Goal: Transaction & Acquisition: Download file/media

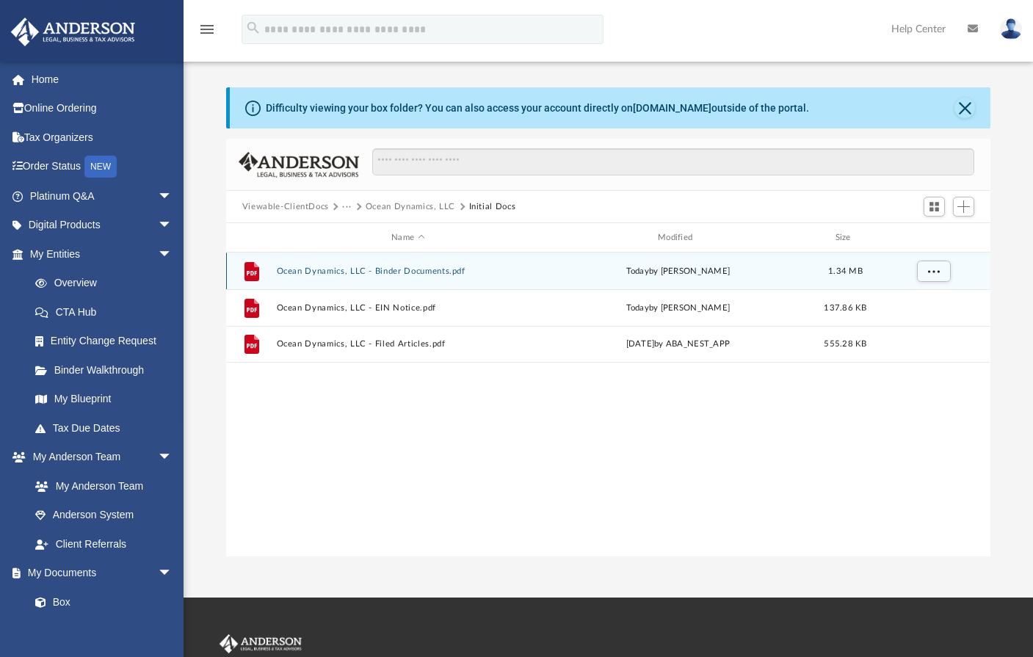
scroll to position [323, 754]
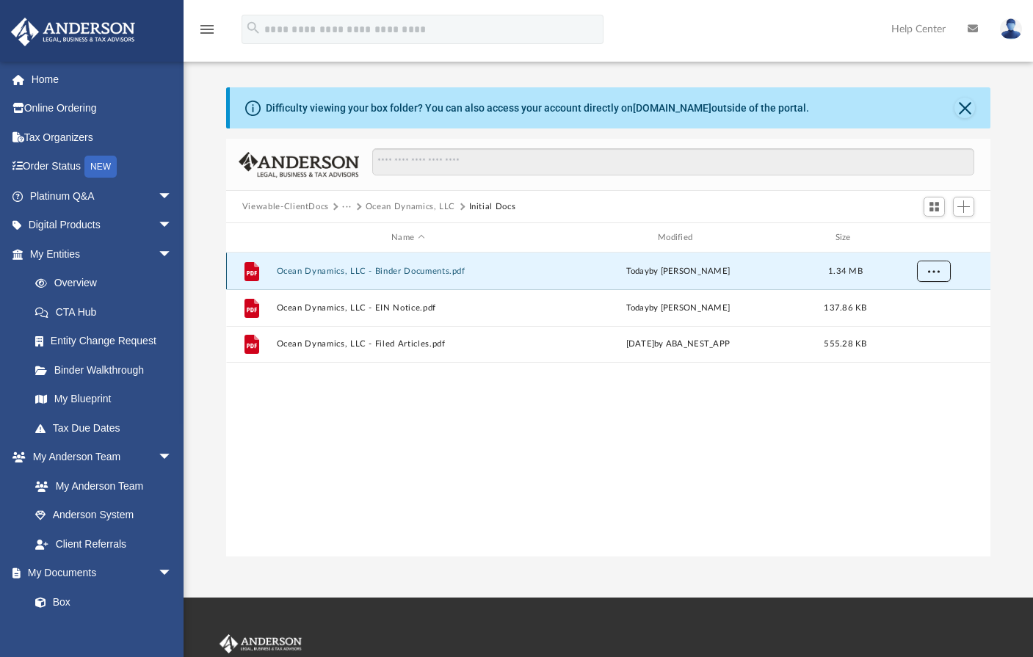
click at [943, 272] on button "More options" at bounding box center [934, 272] width 34 height 22
click at [282, 208] on button "Viewable-ClientDocs" at bounding box center [285, 207] width 87 height 13
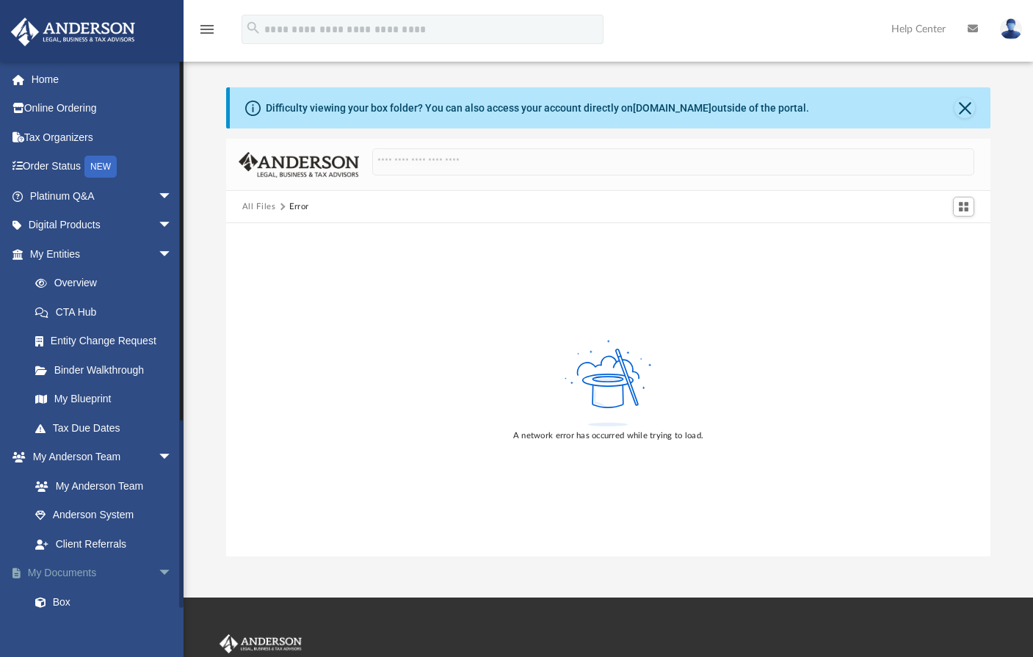
click at [87, 574] on link "My Documents arrow_drop_down" at bounding box center [102, 573] width 184 height 29
click at [59, 604] on link "Box" at bounding box center [108, 602] width 174 height 29
click at [70, 604] on link "Box" at bounding box center [108, 602] width 174 height 29
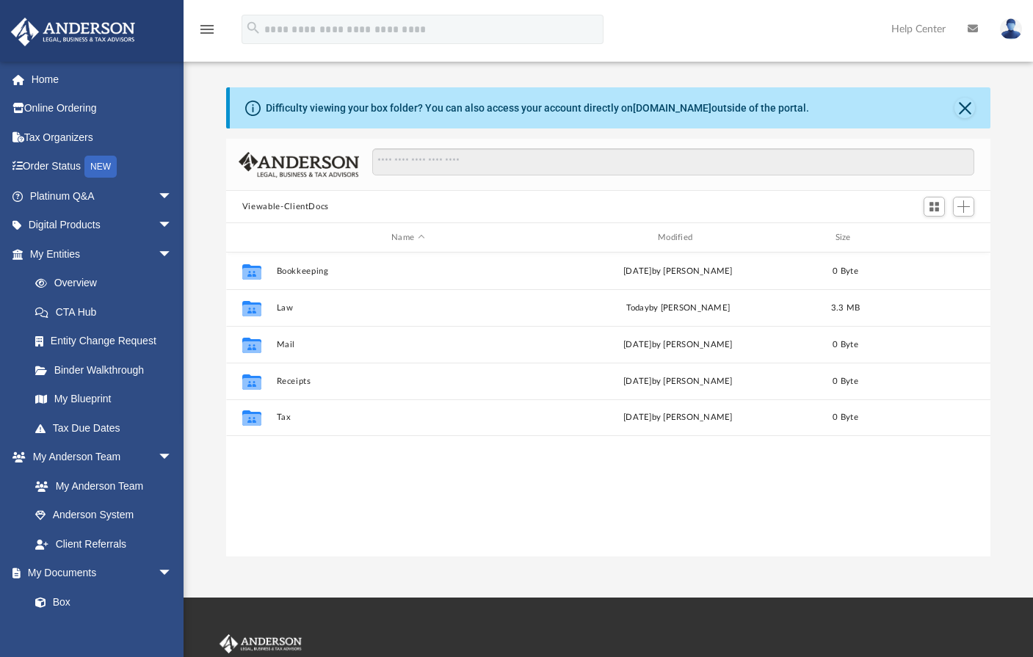
scroll to position [323, 754]
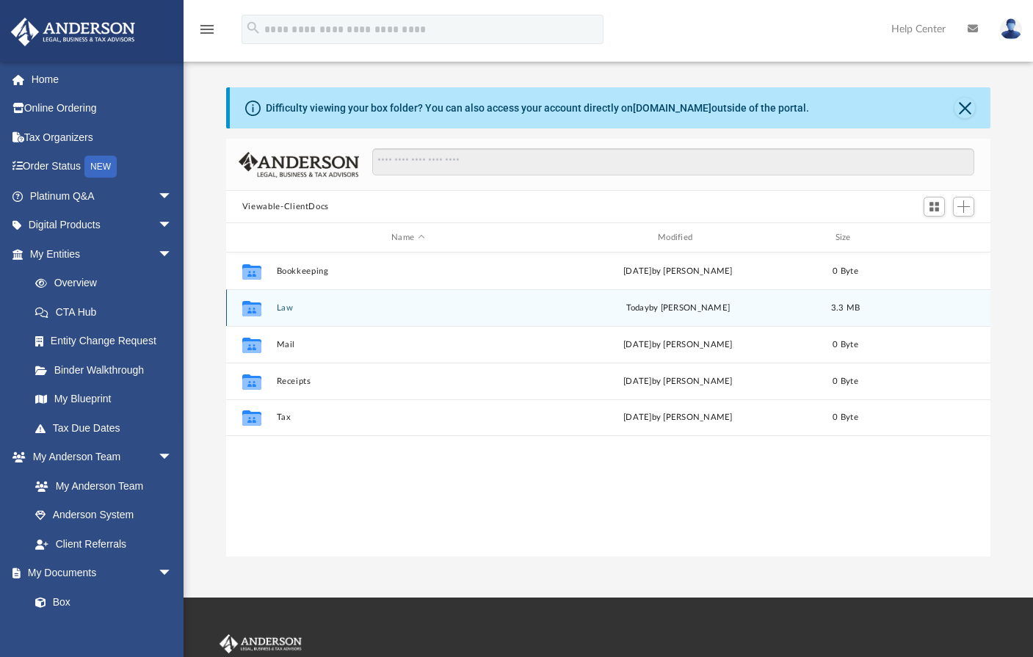
click at [281, 316] on div "Collaborated Folder Law [DATE] by [PERSON_NAME] 3.3 MB" at bounding box center [608, 307] width 765 height 37
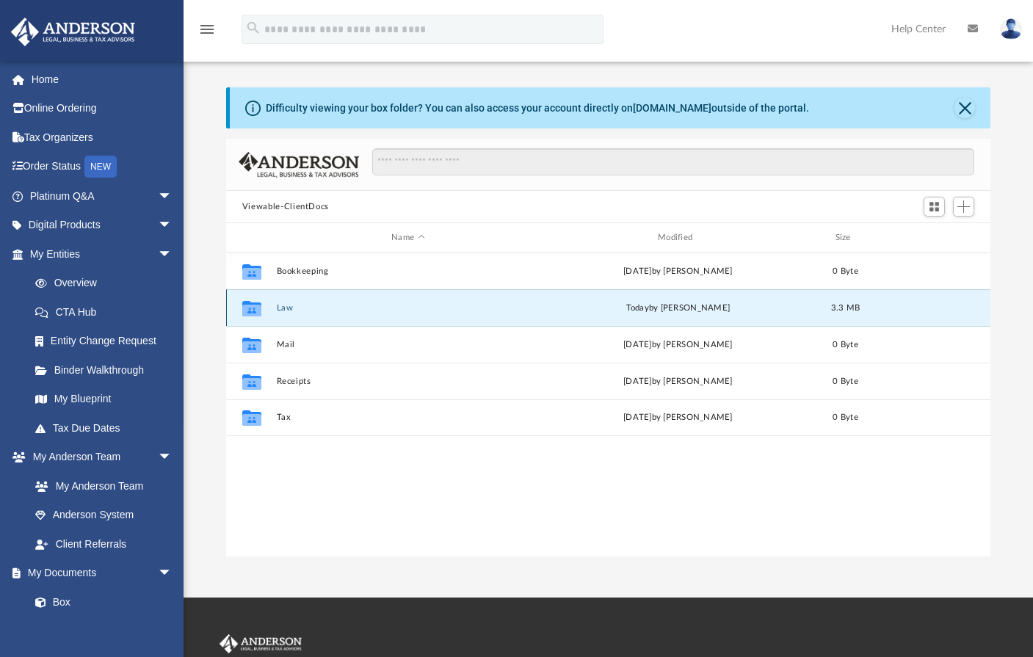
click at [281, 316] on div "Collaborated Folder Law [DATE] by [PERSON_NAME] 3.3 MB" at bounding box center [608, 307] width 765 height 37
click at [250, 311] on icon "grid" at bounding box center [251, 307] width 19 height 15
click at [588, 306] on div "today by Zoe Doyle" at bounding box center [678, 308] width 264 height 13
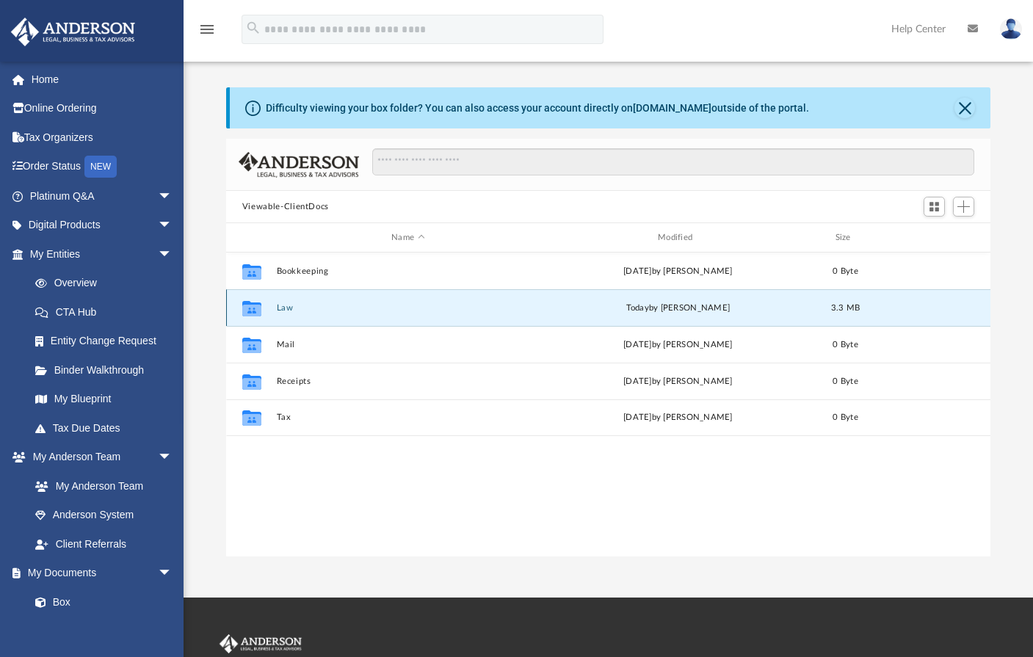
click at [815, 303] on div "Collaborated Folder Law [DATE] by [PERSON_NAME] 3.3 MB" at bounding box center [608, 307] width 765 height 37
click at [249, 308] on icon "grid" at bounding box center [251, 307] width 19 height 15
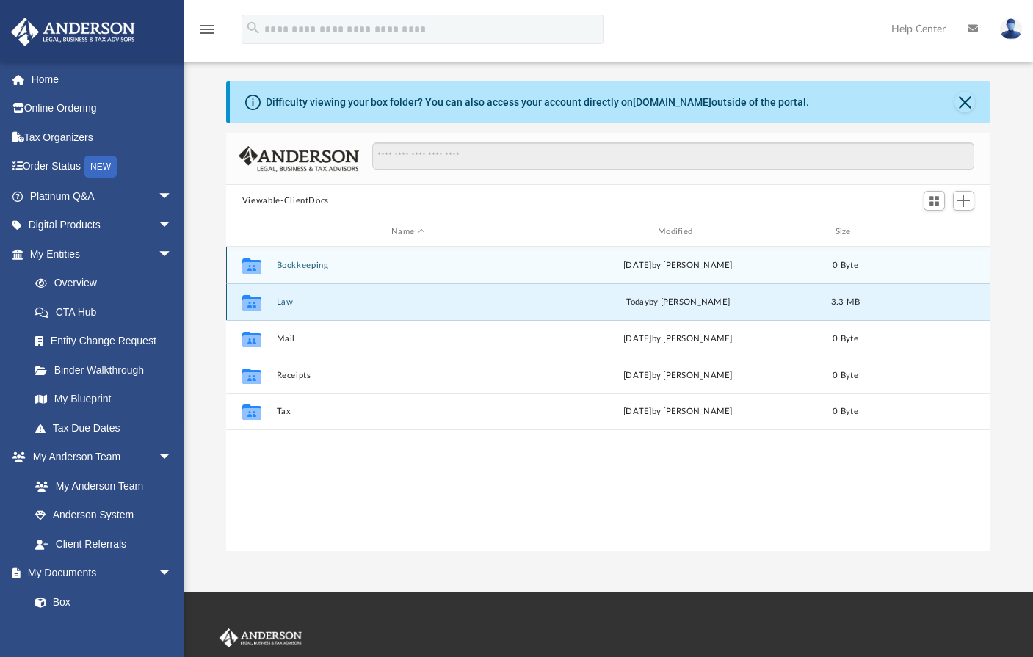
scroll to position [0, 0]
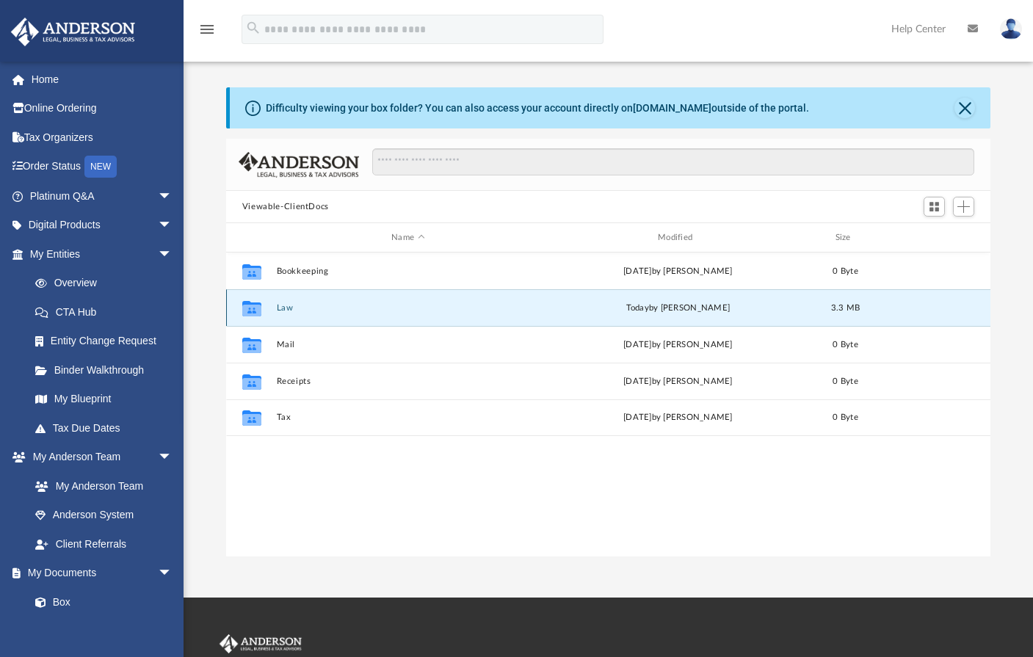
click at [256, 305] on icon "grid" at bounding box center [251, 310] width 19 height 12
click at [754, 310] on div "today by Zoe Doyle" at bounding box center [678, 308] width 264 height 13
click at [252, 311] on icon "grid" at bounding box center [251, 310] width 19 height 12
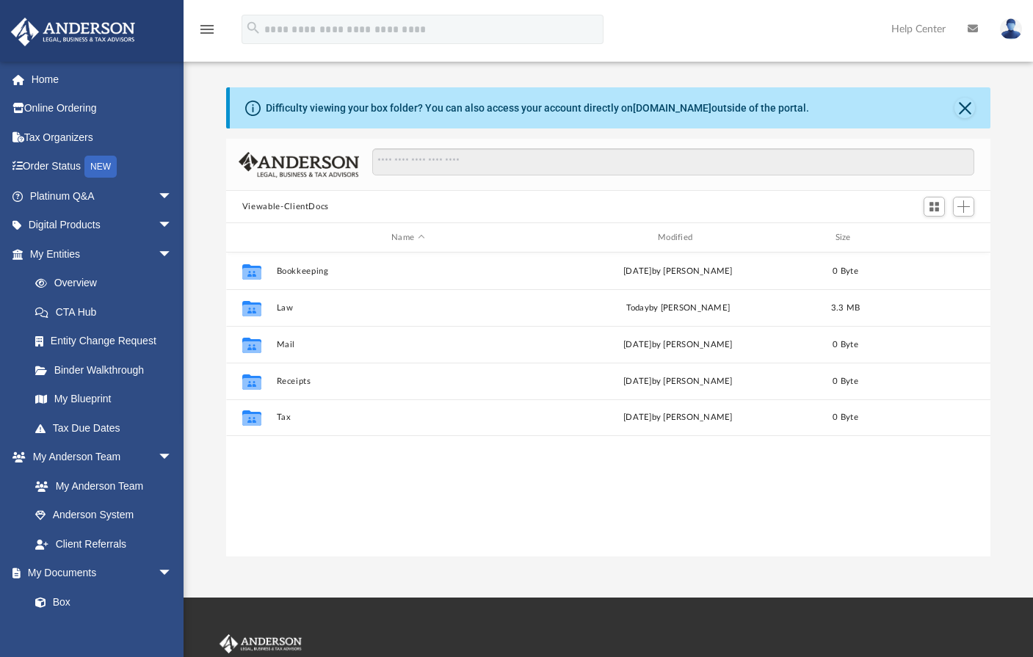
scroll to position [323, 754]
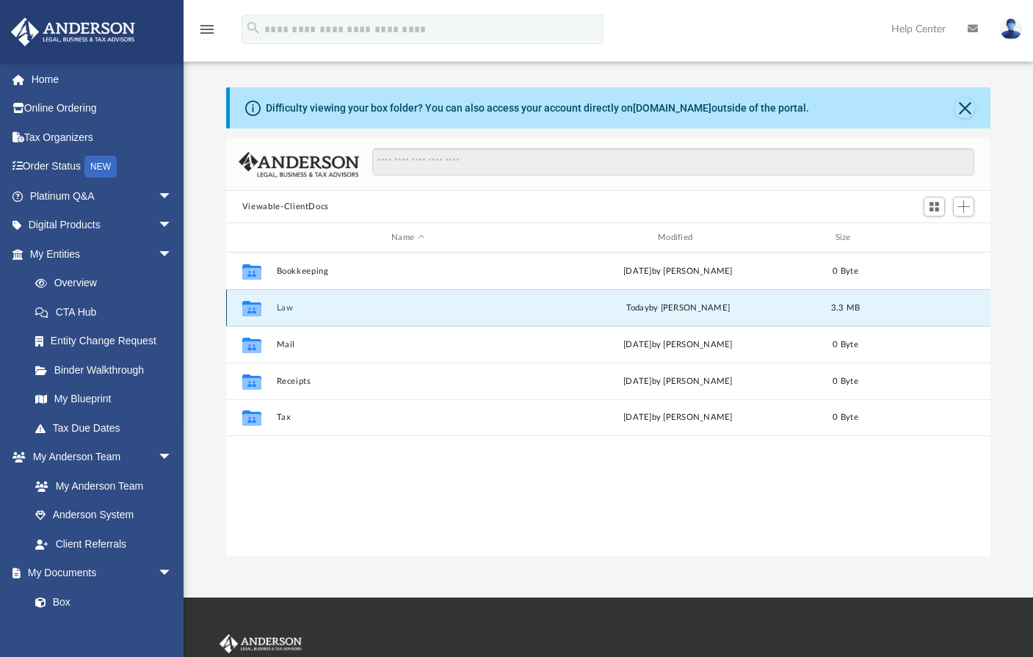
click at [291, 312] on button "Law" at bounding box center [408, 308] width 264 height 10
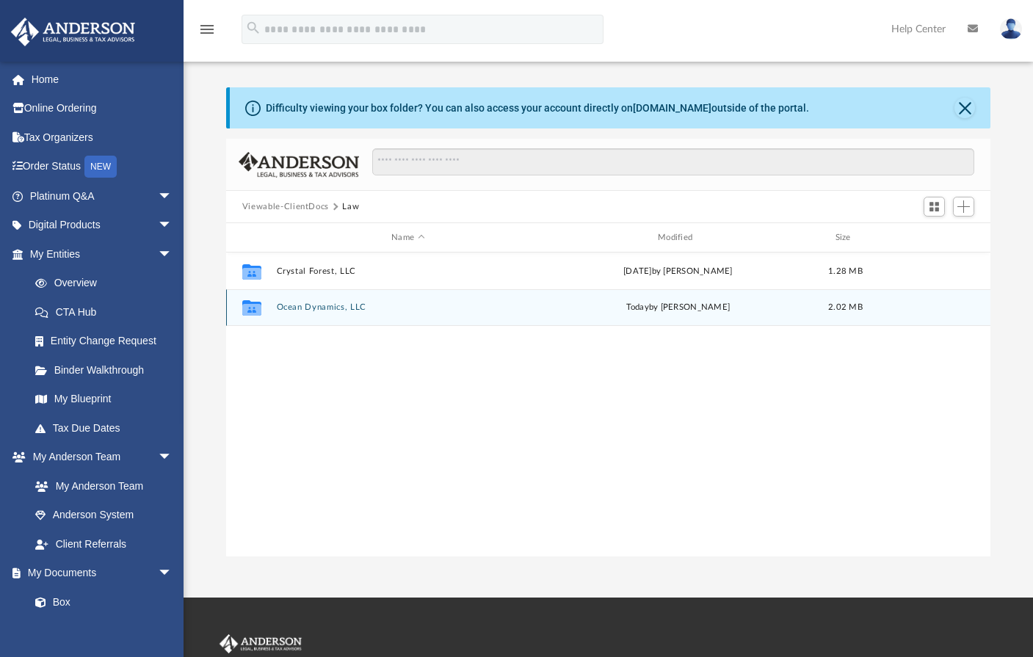
click at [782, 308] on div "[DATE] by [PERSON_NAME]" at bounding box center [678, 307] width 264 height 13
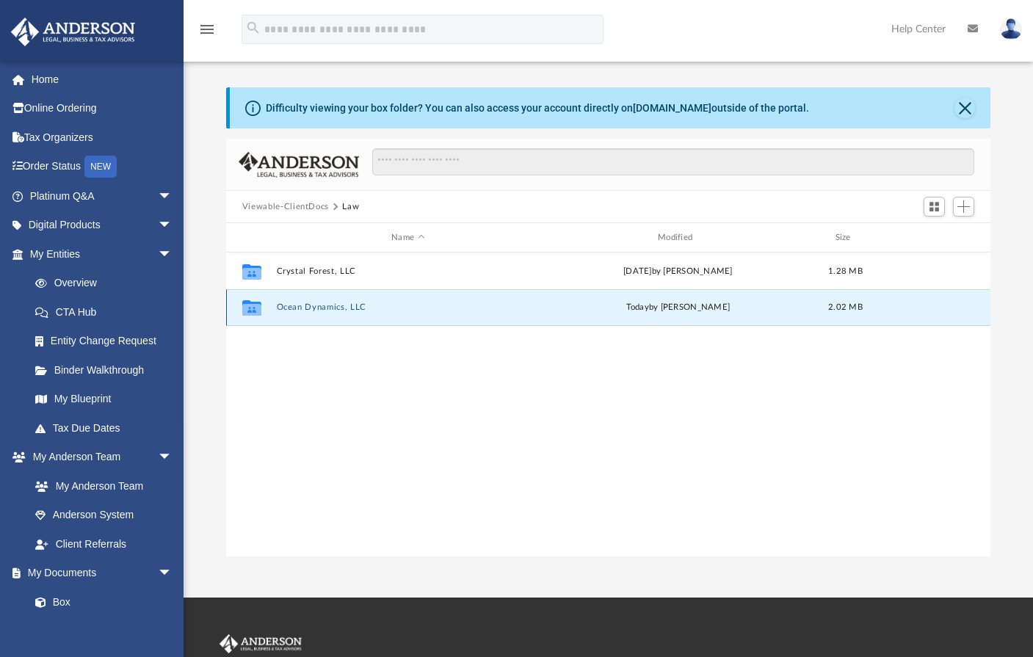
click at [246, 305] on icon "grid" at bounding box center [251, 310] width 19 height 12
click at [340, 307] on button "Ocean Dynamics, LLC" at bounding box center [408, 308] width 264 height 10
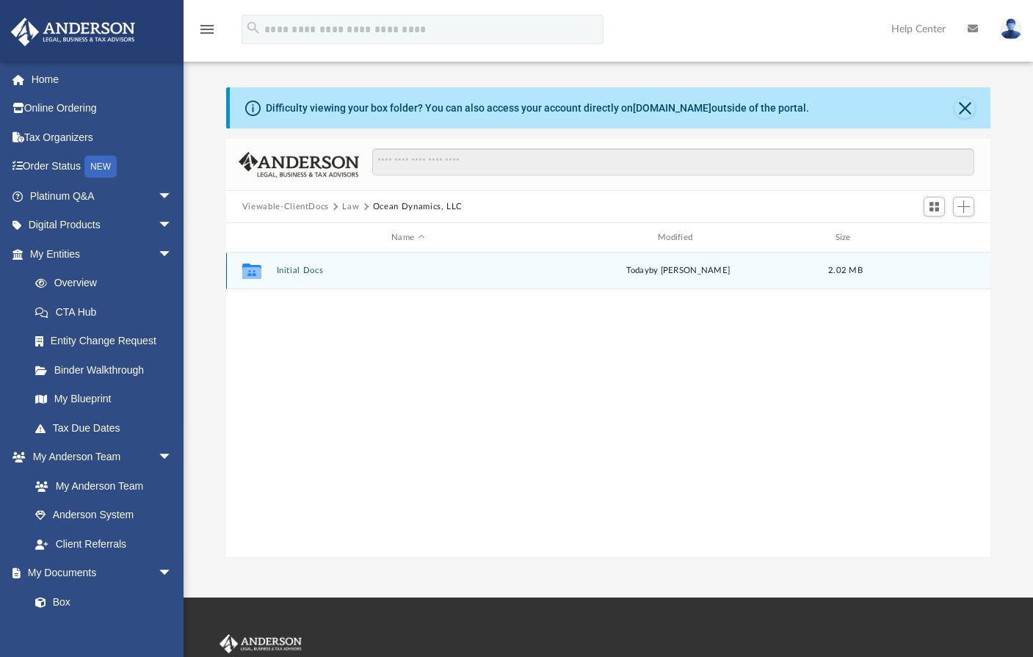
click at [252, 272] on icon "grid" at bounding box center [251, 273] width 19 height 12
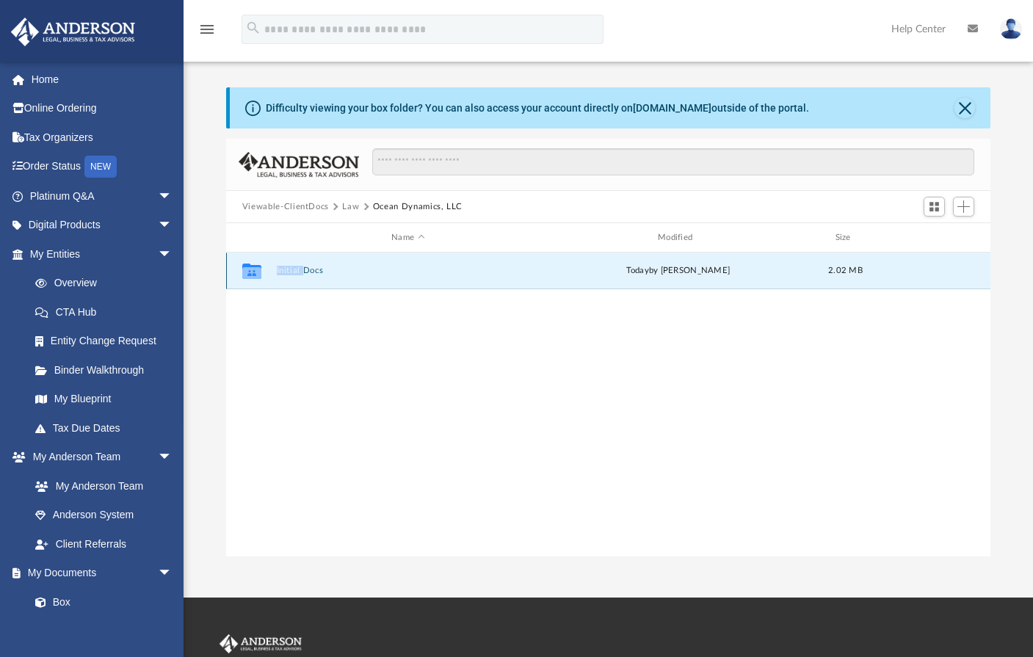
click at [252, 272] on icon "grid" at bounding box center [251, 273] width 19 height 12
click at [311, 268] on button "Initial Docs" at bounding box center [408, 271] width 264 height 10
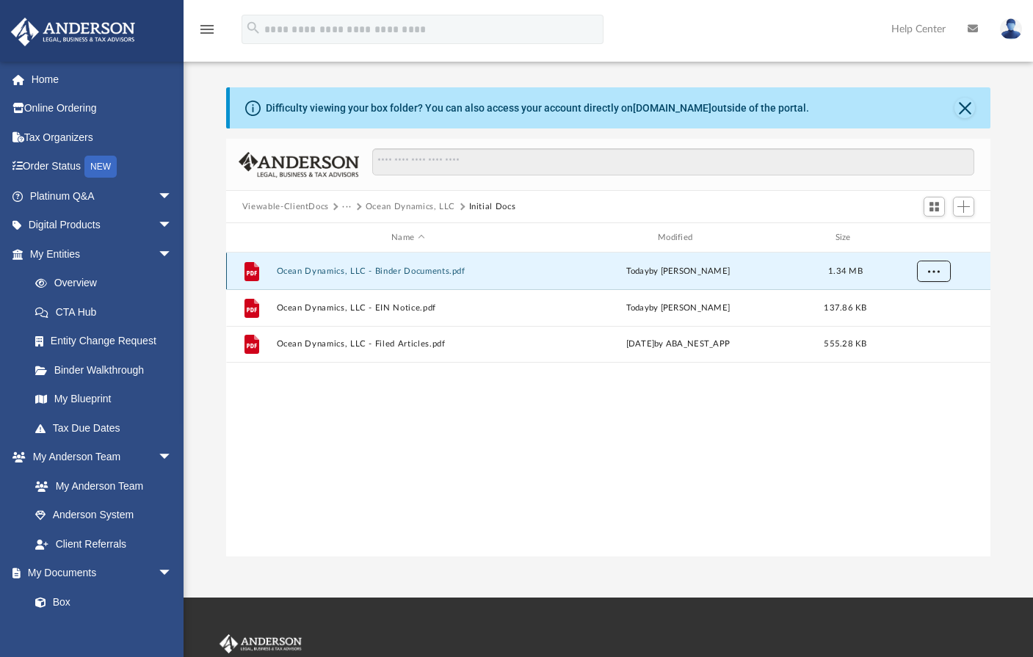
click at [936, 275] on button "More options" at bounding box center [934, 272] width 34 height 22
click at [909, 322] on li "Download" at bounding box center [920, 324] width 43 height 15
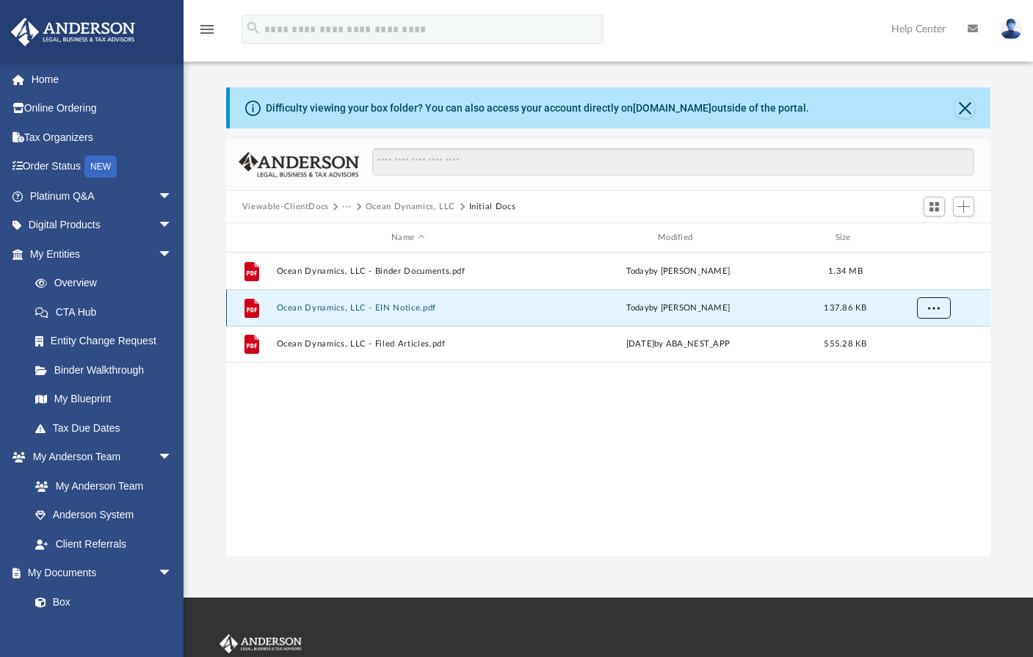
click at [928, 310] on button "More options" at bounding box center [934, 308] width 34 height 22
click at [915, 363] on li "Download" at bounding box center [920, 360] width 43 height 15
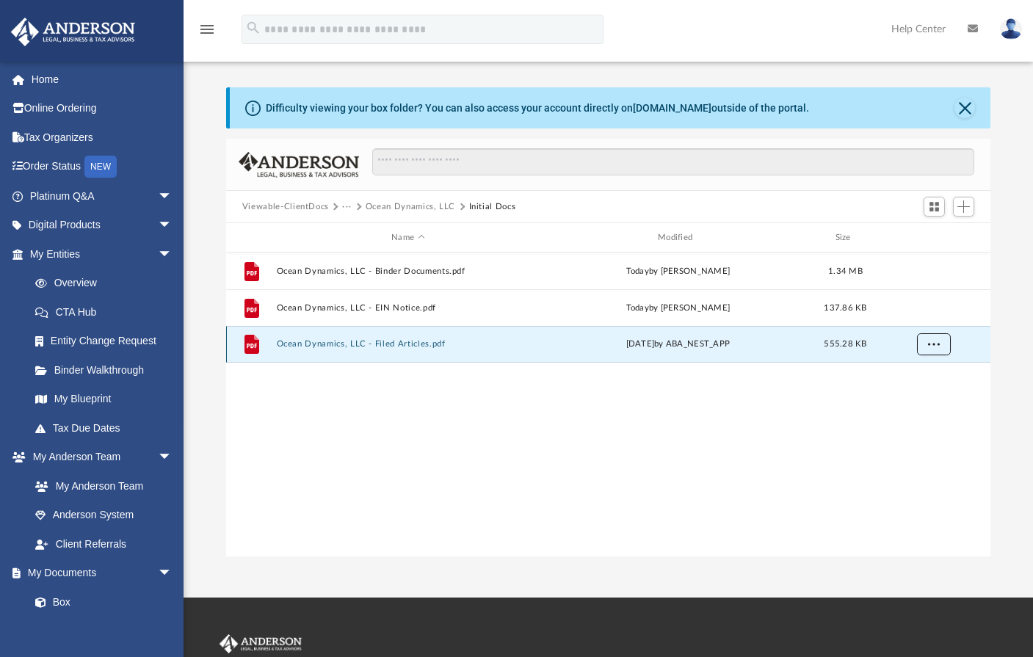
click at [941, 347] on button "More options" at bounding box center [934, 344] width 34 height 22
click at [917, 400] on li "Download" at bounding box center [920, 397] width 43 height 15
click at [964, 110] on button "Close" at bounding box center [965, 108] width 21 height 21
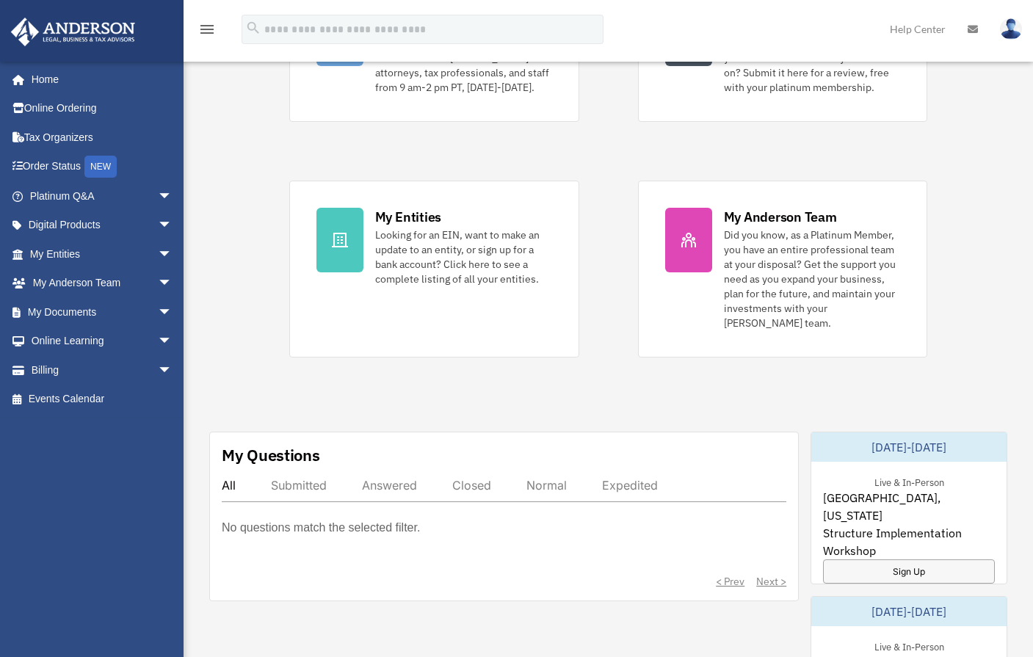
scroll to position [294, 0]
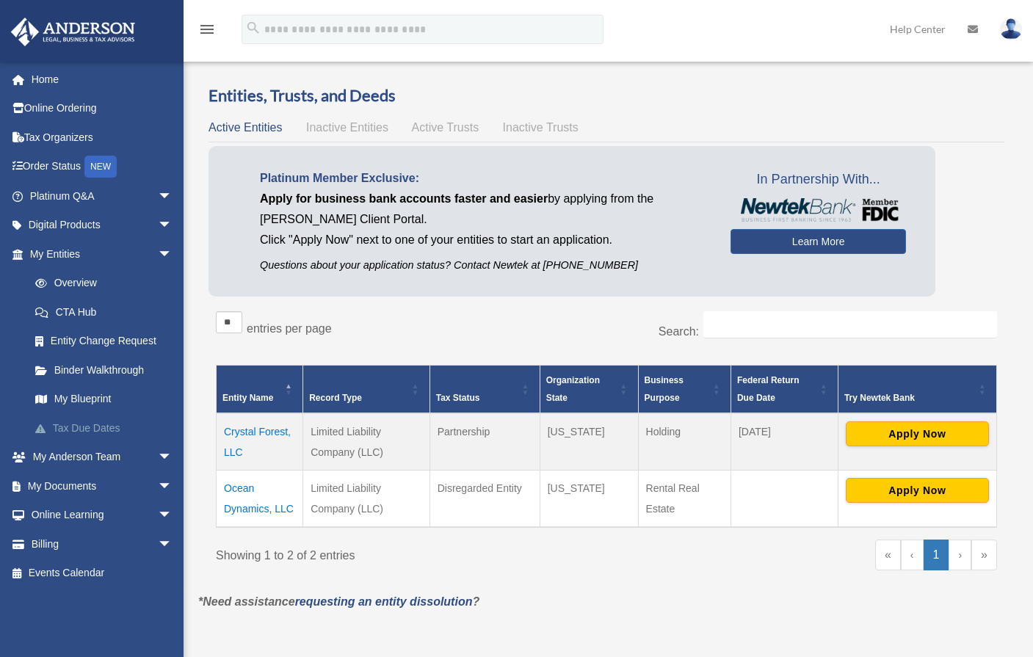
scroll to position [73, 0]
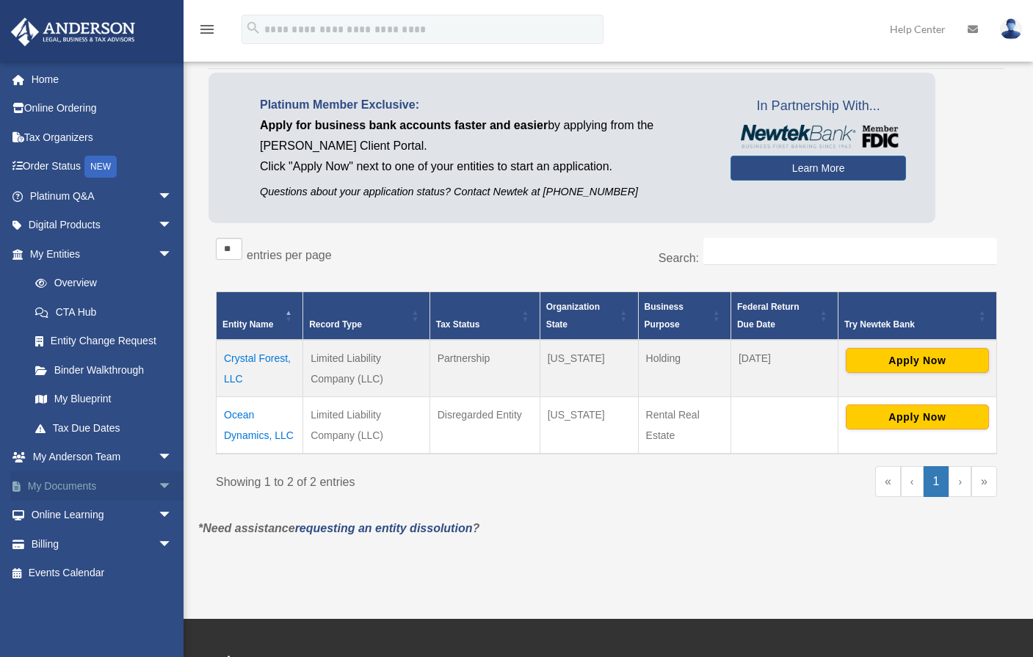
click at [158, 484] on span "arrow_drop_down" at bounding box center [172, 487] width 29 height 30
click at [67, 515] on link "Box" at bounding box center [108, 515] width 174 height 29
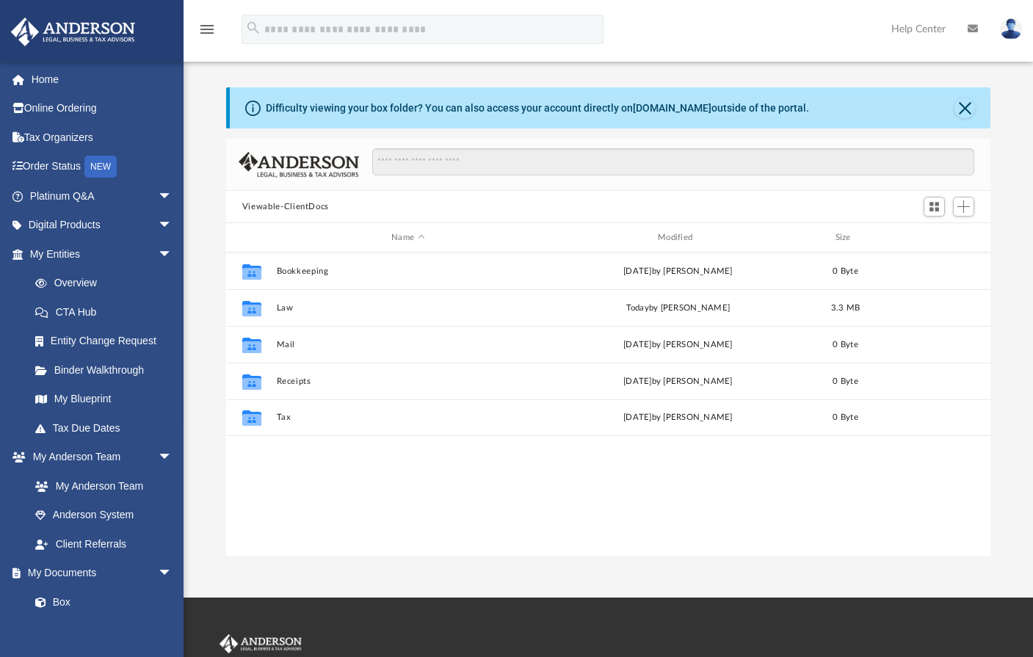
scroll to position [323, 754]
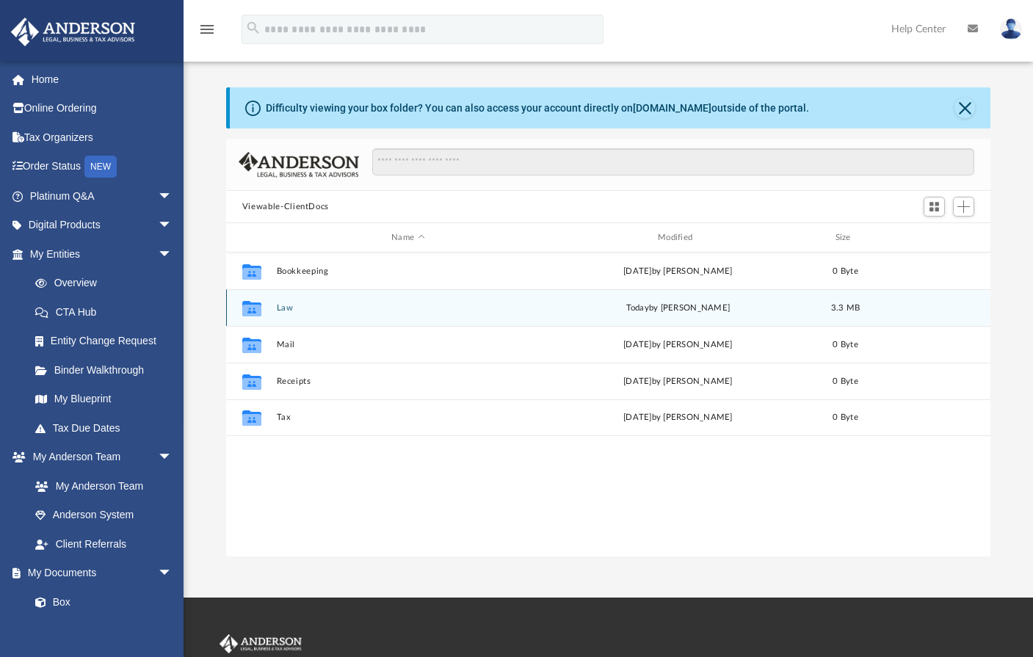
click at [283, 311] on button "Law" at bounding box center [408, 308] width 264 height 10
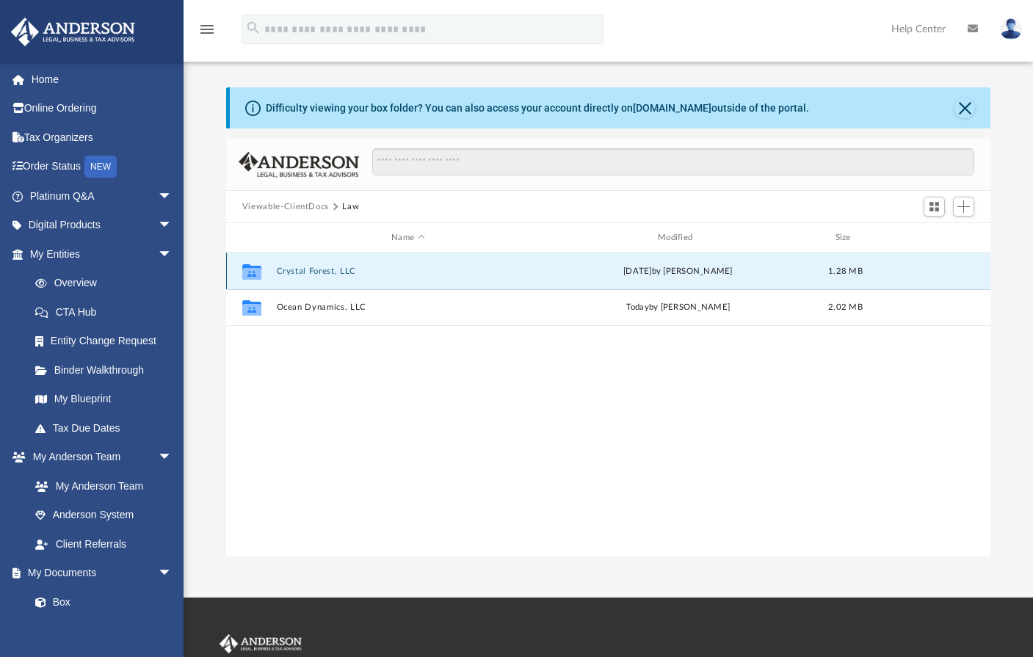
click at [317, 267] on button "Crystal Forest, LLC" at bounding box center [408, 272] width 264 height 10
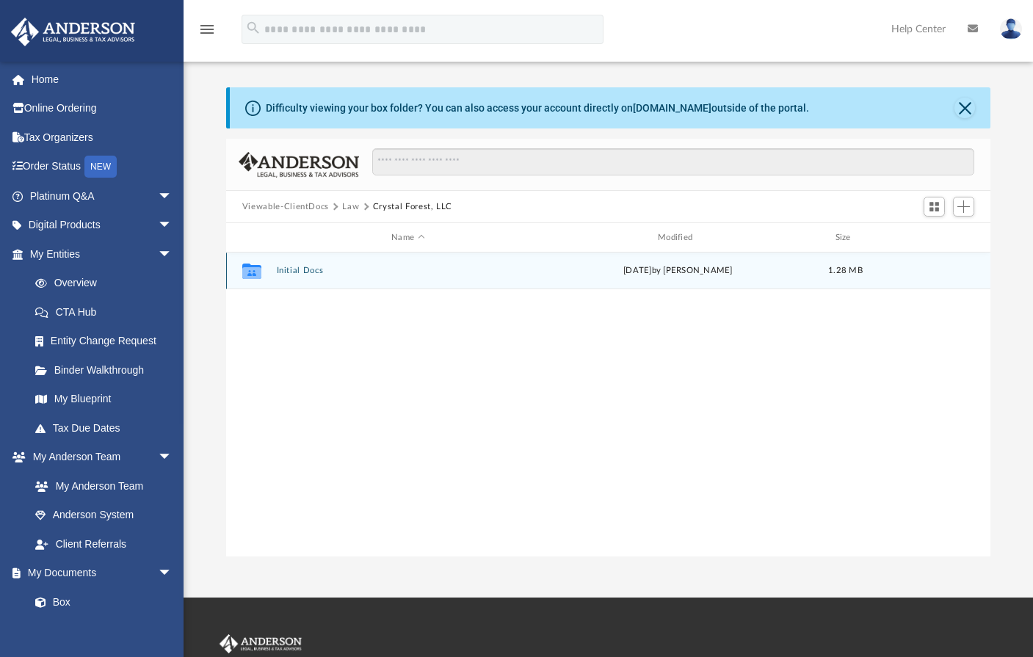
click at [304, 274] on button "Initial Docs" at bounding box center [408, 271] width 264 height 10
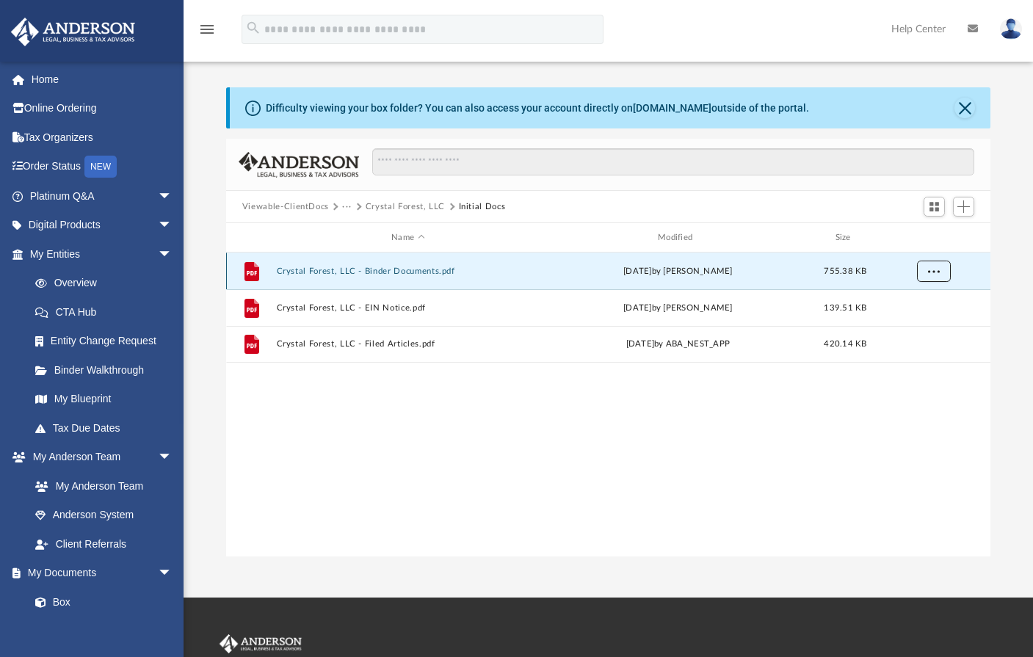
click at [927, 273] on button "More options" at bounding box center [934, 272] width 34 height 22
click at [914, 323] on li "Download" at bounding box center [920, 324] width 43 height 15
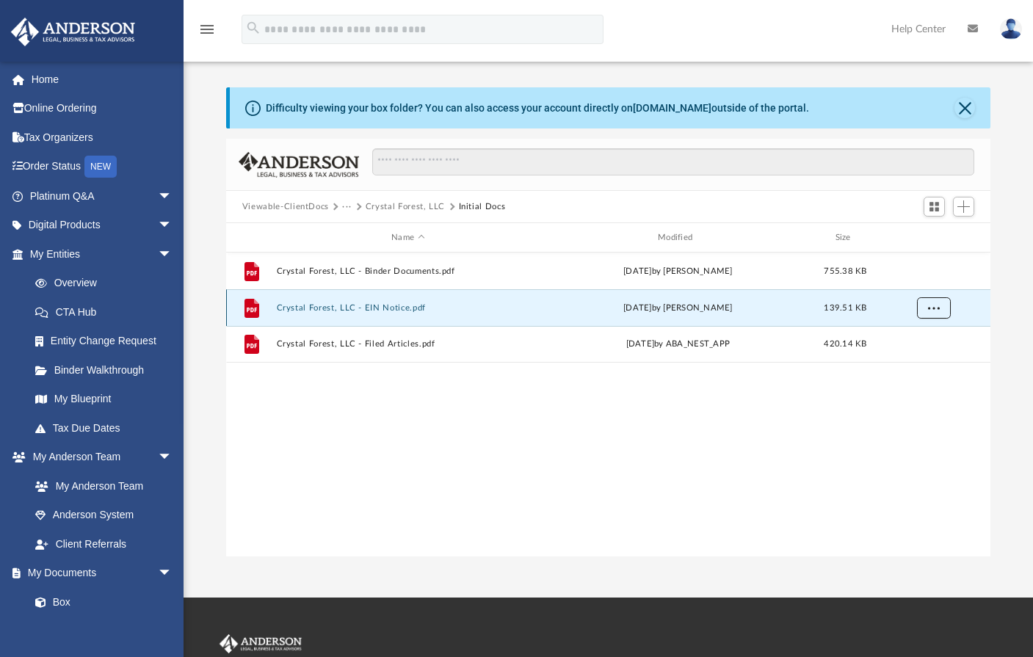
click at [930, 308] on span "More options" at bounding box center [934, 307] width 12 height 8
click at [922, 358] on li "Download" at bounding box center [920, 360] width 43 height 15
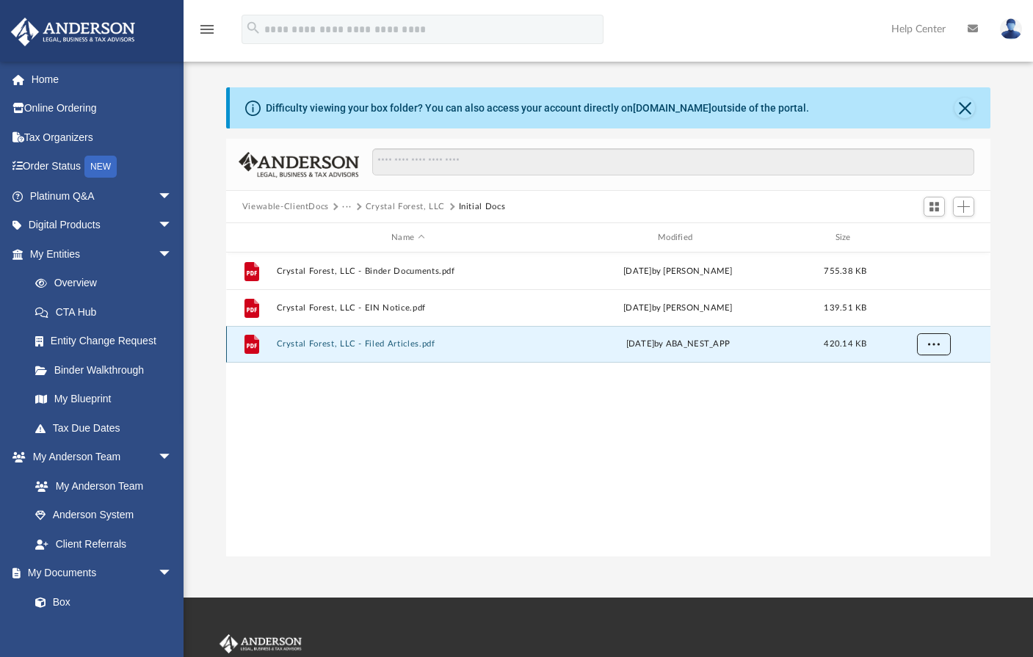
click at [936, 344] on span "More options" at bounding box center [934, 344] width 12 height 8
click at [930, 397] on li "Download" at bounding box center [920, 397] width 43 height 15
click at [420, 204] on button "Crystal Forest, LLC" at bounding box center [405, 207] width 79 height 13
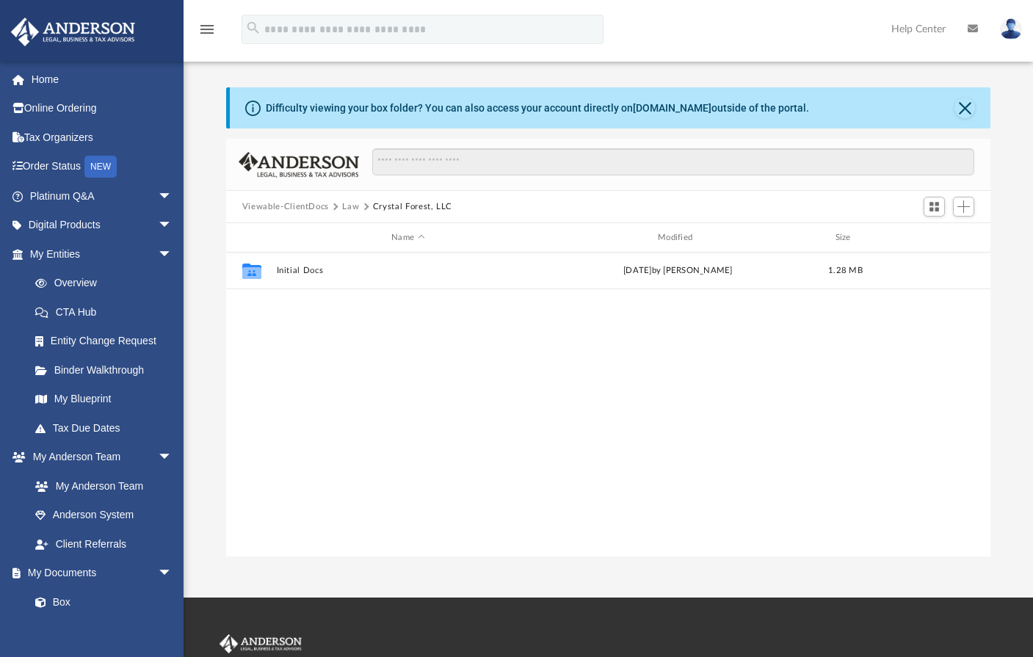
click at [350, 205] on button "Law" at bounding box center [350, 207] width 17 height 13
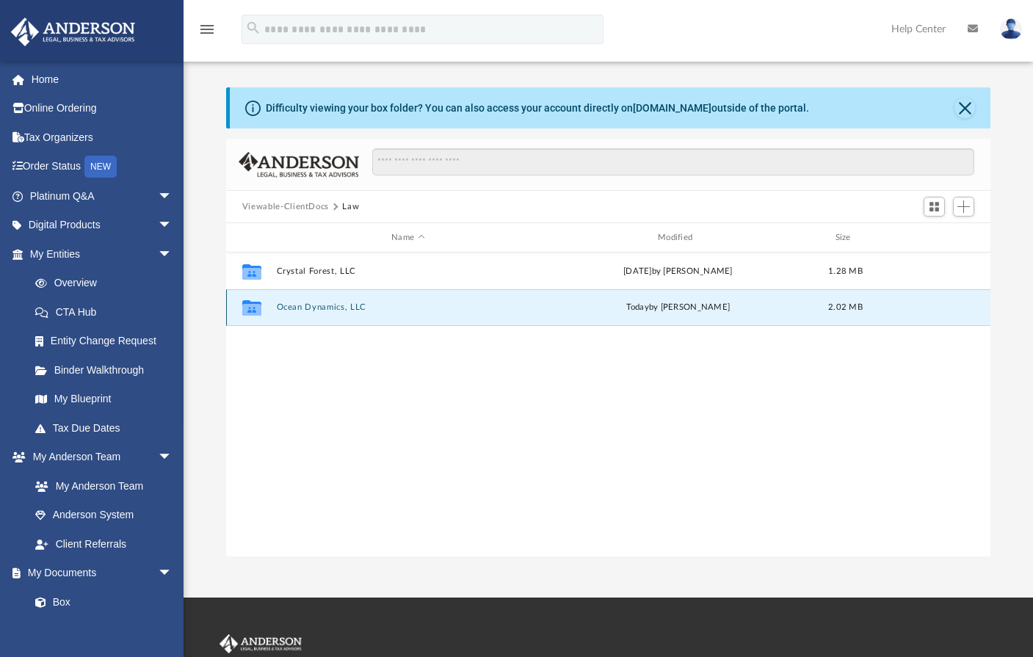
click at [301, 309] on button "Ocean Dynamics, LLC" at bounding box center [408, 308] width 264 height 10
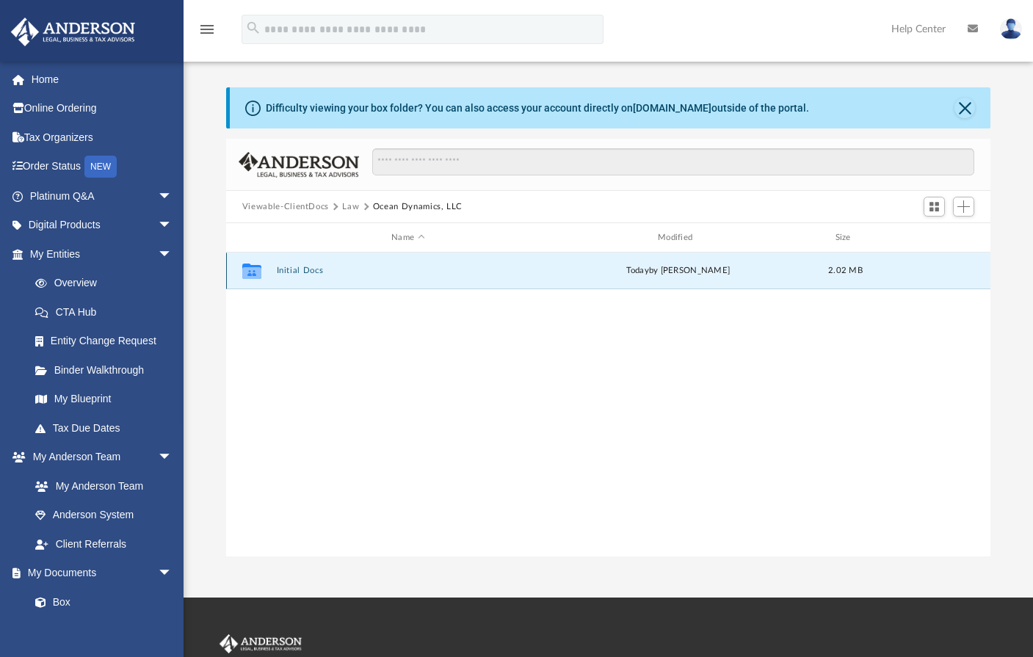
click at [308, 272] on button "Initial Docs" at bounding box center [408, 271] width 264 height 10
